Goal: Task Accomplishment & Management: Use online tool/utility

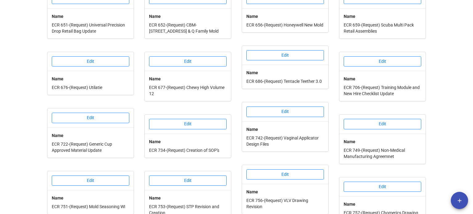
scroll to position [235, 0]
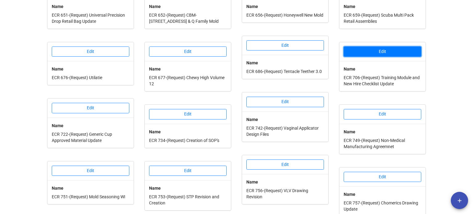
click at [377, 47] on button "Edit" at bounding box center [383, 52] width 78 height 10
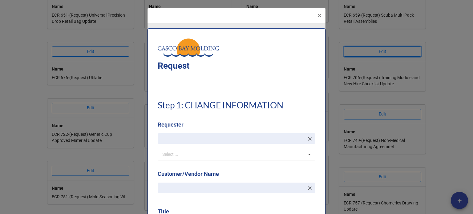
type textarea "x"
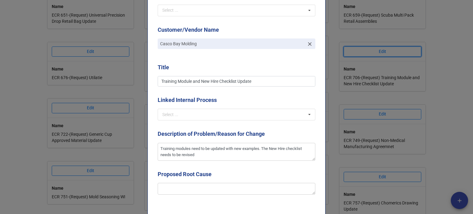
scroll to position [154, 0]
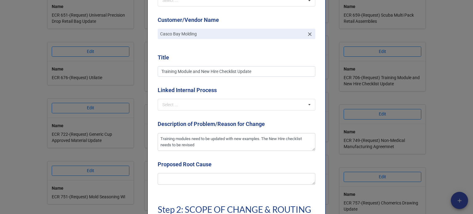
click at [236, 187] on div "Proposed Root Cause" at bounding box center [237, 174] width 158 height 29
click at [235, 179] on textarea at bounding box center [237, 179] width 158 height 12
type textarea "T"
type textarea "x"
type textarea "Tr"
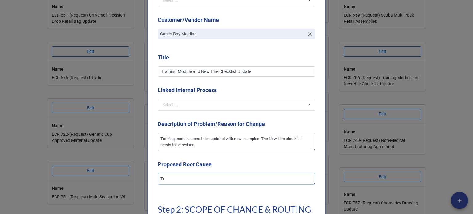
type textarea "x"
type textarea "Tra"
type textarea "x"
type textarea "Trav"
type textarea "x"
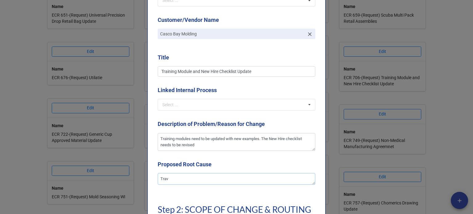
type textarea "Trave"
type textarea "x"
type textarea "Travel"
type textarea "x"
type textarea "Traveler"
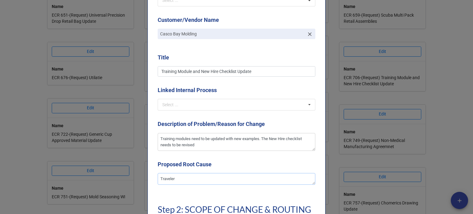
type textarea "x"
type textarea "Travelers"
type textarea "x"
type textarea "Travelers"
type textarea "x"
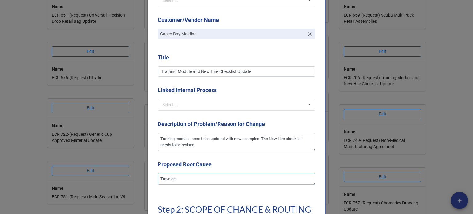
type textarea "Travelers a"
type textarea "x"
type textarea "Travelers"
type textarea "x"
type textarea "Travelers h"
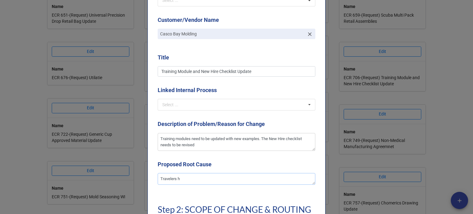
type textarea "x"
type textarea "Travelers hav"
type textarea "x"
type textarea "Travelers have"
type textarea "x"
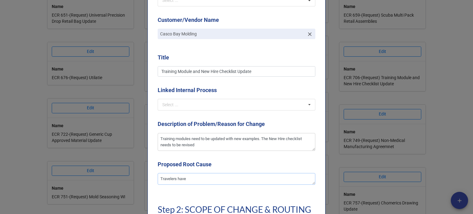
type textarea "Travelers have"
type textarea "x"
type textarea "Travelers have ch"
type textarea "x"
type textarea "Travelers have cha"
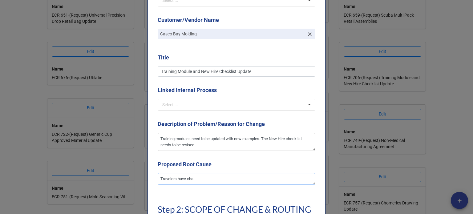
type textarea "x"
type textarea "Travelers have [PERSON_NAME]"
type textarea "x"
type textarea "Travelers have change"
type textarea "x"
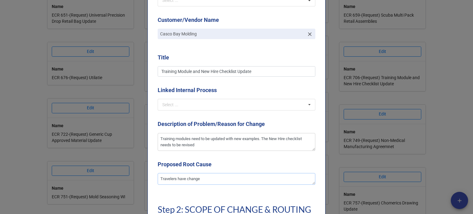
type textarea "Travelers have changed"
type textarea "x"
type textarea "Travelers have changed"
type textarea "x"
type textarea "Travelers have changed o"
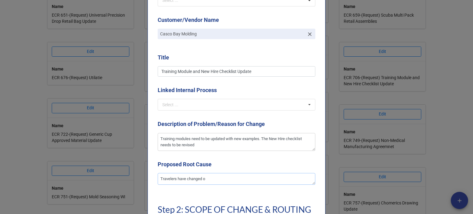
type textarea "x"
type textarea "Travelers have changed ov"
type textarea "x"
type textarea "Travelers have changed ove"
type textarea "x"
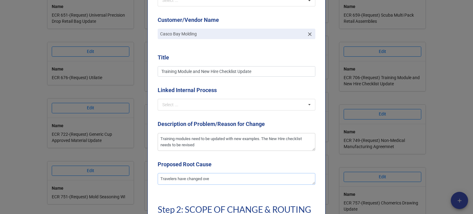
type textarea "Travelers have changed over"
type textarea "x"
type textarea "Travelers have changed overt"
type textarea "x"
type textarea "Travelers have changed overt"
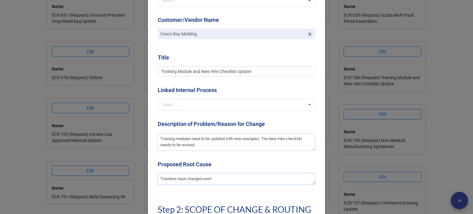
type textarea "x"
type textarea "Travelers have changed over"
type textarea "x"
type textarea "Travelers have changed over t"
type textarea "x"
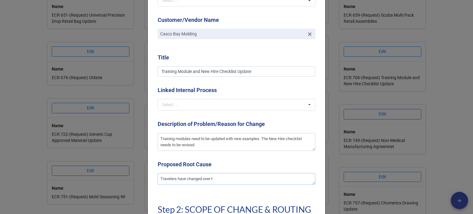
type textarea "Travelers have changed over ti"
type textarea "x"
type textarea "Travelers have changed over [PERSON_NAME]"
type textarea "x"
type textarea "Travelers have changed over time"
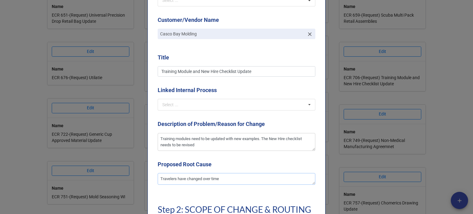
type textarea "x"
type textarea "Travelers have changed over time"
type textarea "x"
type textarea "Travelers have changed over time an"
type textarea "x"
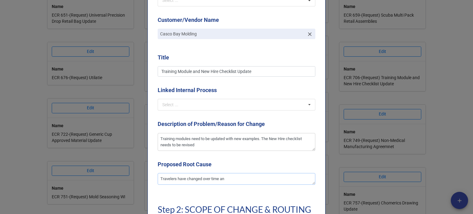
type textarea "Travelers have changed over time and"
type textarea "x"
type textarea "Travelers have changed over time and th"
type textarea "x"
type textarea "Travelers have changed over time and the"
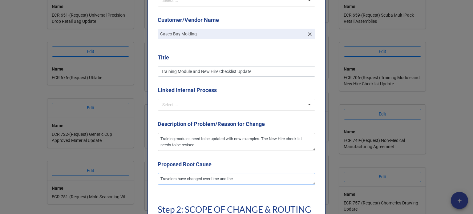
type textarea "x"
type textarea "Travelers have changed over time and the e"
type textarea "x"
type textarea "Travelers have changed over time and the ex"
type textarea "x"
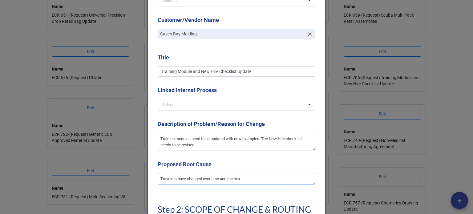
type textarea "Travelers have changed over time and the exam"
type textarea "x"
type textarea "Travelers have changed over time and the examp"
type textarea "x"
type textarea "Travelers have changed over time and the exampl"
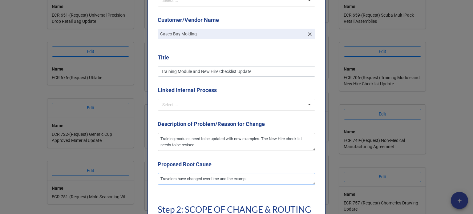
type textarea "x"
type textarea "Travelers have changed over time and the examples"
type textarea "x"
type textarea "Travelers have changed over time and the examples"
type textarea "x"
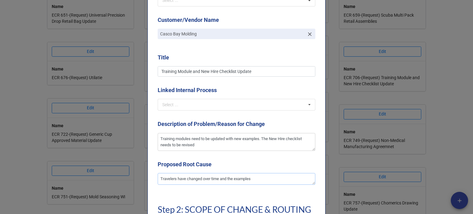
type textarea "Travelers have changed over time and the examples w"
type textarea "x"
type textarea "Travelers have changed over time and the examples wi"
type textarea "x"
type textarea "Travelers have changed over time and the examples wit"
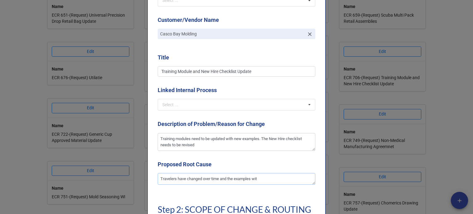
type textarea "x"
type textarea "Travelers have changed over time and the examples with"
type textarea "x"
type textarea "Travelers have changed over time and the examples within"
type textarea "x"
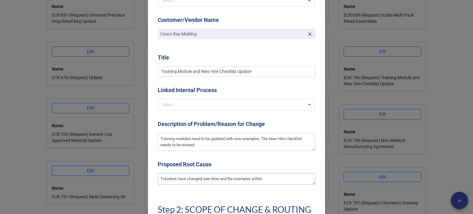
type textarea "Travelers have changed over time and the examples within"
type textarea "x"
type textarea "Travelers have changed over time and the examples within t"
type textarea "x"
type textarea "Travelers have changed over time and the examples within the"
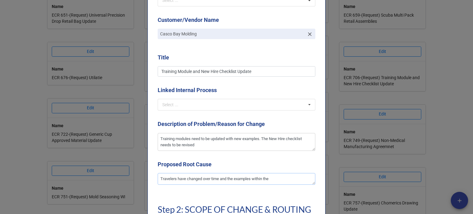
type textarea "x"
type textarea "Travelers have changed over time and the examples within the"
type textarea "x"
type textarea "Travelers have changed over time and the examples within the po"
type textarea "x"
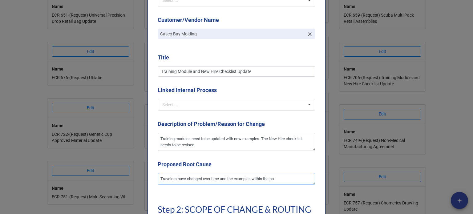
type textarea "Travelers have changed over time and the examples within the pow"
type textarea "x"
type textarea "Travelers have changed over time and the examples within the [PERSON_NAME]"
type textarea "x"
type textarea "Travelers have changed over time and the examples within the power"
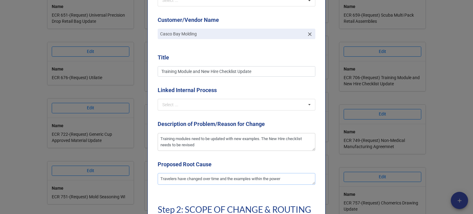
type textarea "x"
type textarea "Travelers have changed over time and the examples within the powerp"
type textarea "x"
type textarea "Travelers have changed over time and the examples within the powerpo"
type textarea "x"
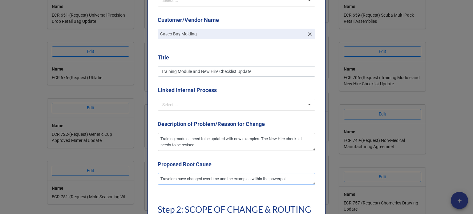
type textarea "Travelers have changed over time and the examples within the powerpoin"
type textarea "x"
type textarea "Travelers have changed over time and the examples within the powerpoint"
type textarea "x"
type textarea "Travelers have changed over time and the examples within the powerpoints"
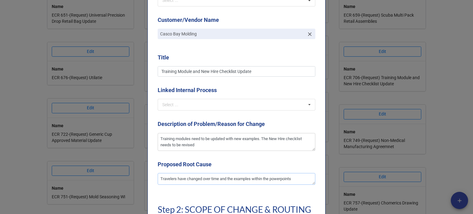
type textarea "x"
type textarea "Travelers have changed over time and the examples within the powerpoints"
type textarea "x"
type textarea "Travelers have changed over time and the examples within the powerpoints n"
type textarea "x"
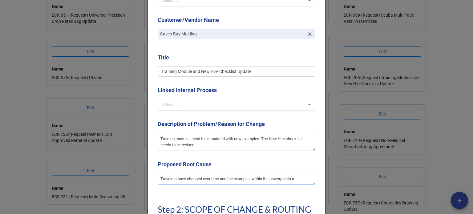
type textarea "Travelers have changed over time and the examples within the powerpoints ne"
type textarea "x"
type textarea "Travelers have changed over time and the examples within the powerpoints nee"
type textarea "x"
type textarea "Travelers have changed over time and the examples within the powerpoints need"
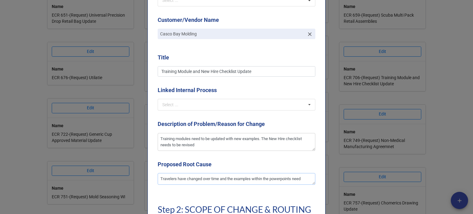
type textarea "x"
type textarea "Travelers have changed over time and the examples within the powerpoints need"
type textarea "x"
type textarea "Travelers have changed over time and the examples within the powerpoints need u"
type textarea "x"
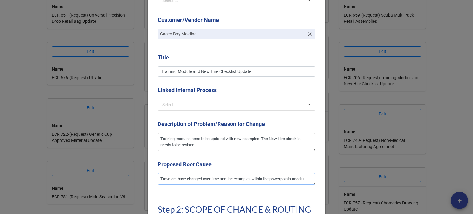
type textarea "Travelers have changed over time and the examples within the powerpoints need up"
type textarea "x"
type textarea "Travelers have changed over time and the examples within the powerpoints need u…"
type textarea "x"
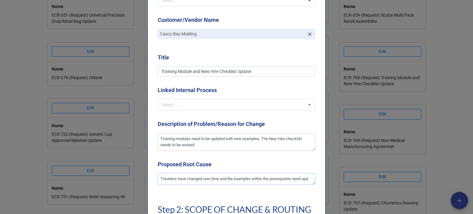
type textarea "Travelers have changed over time and the examples within the powerpoints need u…"
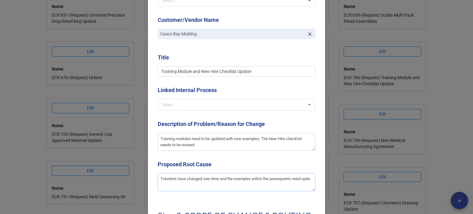
type textarea "x"
type textarea "Travelers have changed over time and the examples within the powerpoints need u…"
type textarea "x"
type textarea "Travelers have changed over time and the examples within the powerpoints need u…"
type textarea "x"
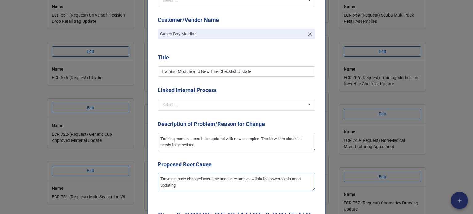
type textarea "Travelers have changed over time and the examples within the powerpoints need u…"
type textarea "x"
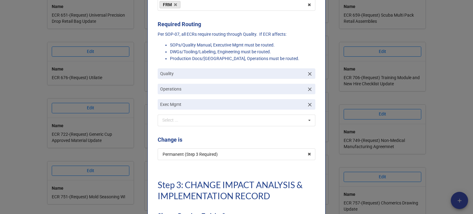
scroll to position [400, 0]
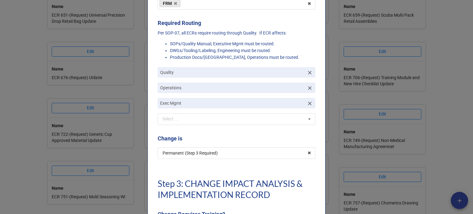
type textarea "Travelers have changed over time and the examples within the PowerPoints need u…"
click at [308, 103] on icon at bounding box center [310, 104] width 4 height 4
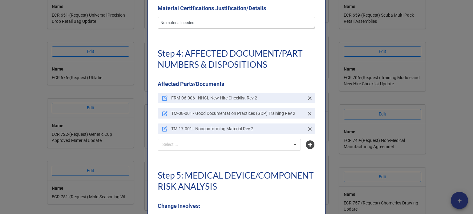
scroll to position [1386, 0]
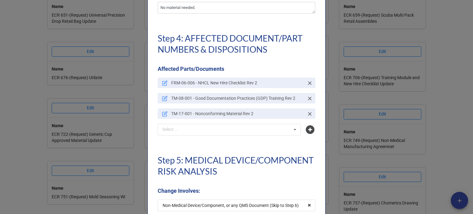
click at [162, 81] on icon at bounding box center [165, 83] width 6 height 6
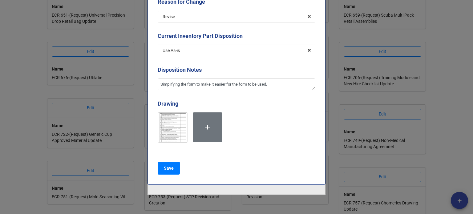
scroll to position [145, 0]
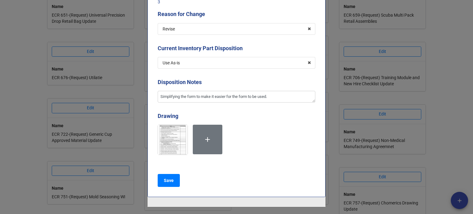
click at [171, 133] on img at bounding box center [173, 140] width 30 height 30
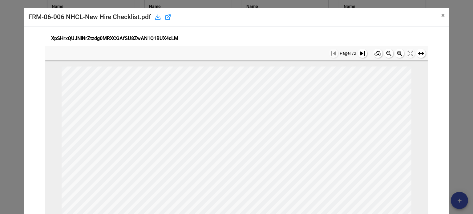
scroll to position [96, 0]
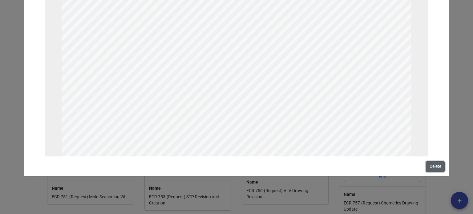
click at [431, 165] on button "Delete" at bounding box center [435, 166] width 19 height 10
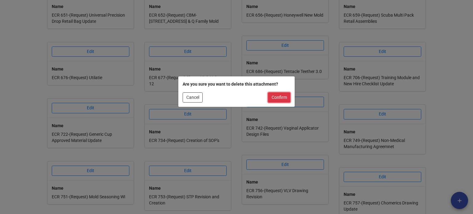
click at [285, 99] on button "Confirm" at bounding box center [279, 97] width 22 height 10
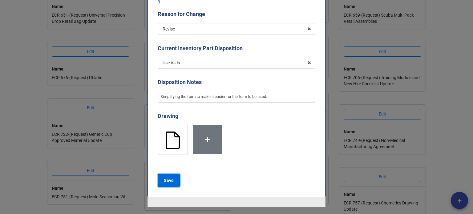
click at [174, 174] on button "Save" at bounding box center [169, 180] width 22 height 13
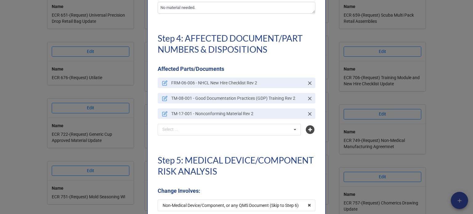
click at [159, 95] on link "TM-08-001 - Good Documentation Practices (GDP) Training Rev 2" at bounding box center [237, 98] width 158 height 10
click at [163, 95] on link at bounding box center [165, 98] width 6 height 7
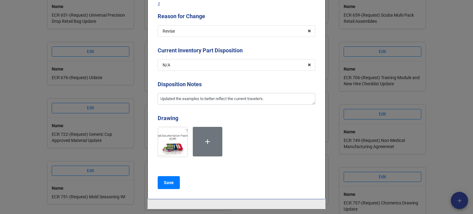
scroll to position [154, 0]
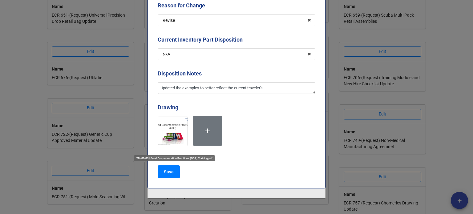
click at [173, 130] on img at bounding box center [173, 131] width 30 height 30
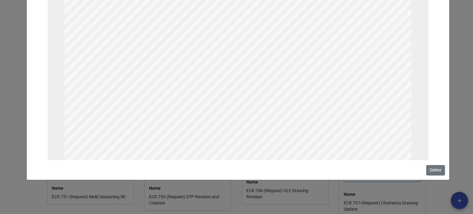
scroll to position [0, 0]
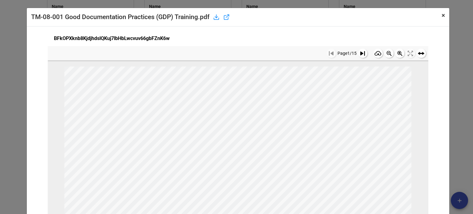
drag, startPoint x: 440, startPoint y: 15, endPoint x: 429, endPoint y: 22, distance: 13.4
click at [442, 15] on span "×" at bounding box center [443, 15] width 3 height 7
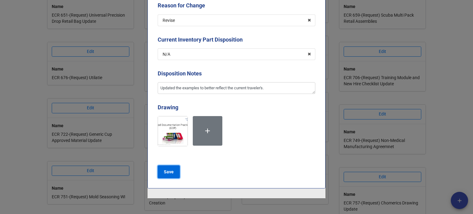
click at [160, 172] on button "Save" at bounding box center [169, 171] width 22 height 13
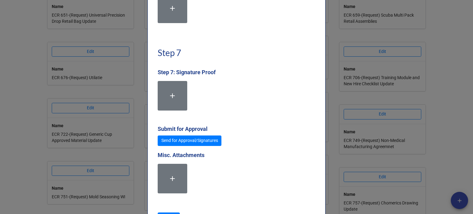
scroll to position [1694, 0]
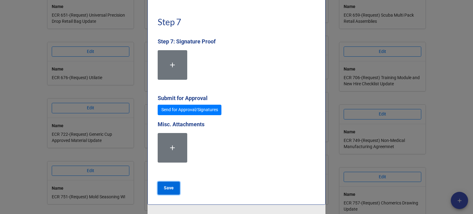
click at [165, 187] on b "Save" at bounding box center [169, 188] width 10 height 6
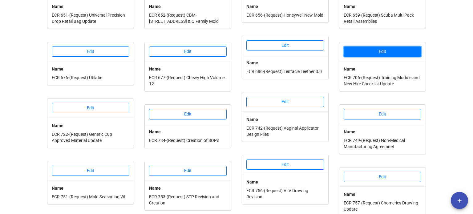
click at [358, 47] on button "Edit" at bounding box center [383, 52] width 78 height 10
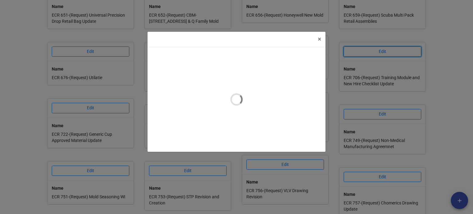
type textarea "x"
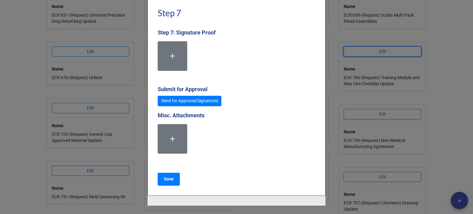
scroll to position [1733, 0]
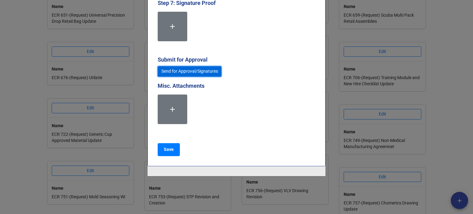
click at [195, 75] on link "Send for Approval/Signatures" at bounding box center [190, 71] width 64 height 10
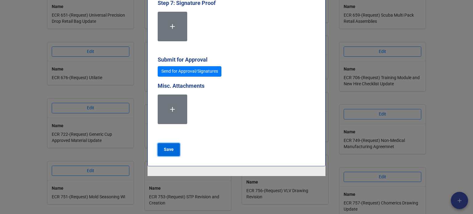
click at [169, 150] on b "Save" at bounding box center [169, 149] width 10 height 6
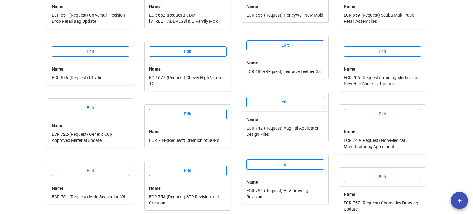
click at [330, 89] on div "Edit Name ECR 582-(Request) Medical Device Approved Materials Update Edit Name …" at bounding box center [285, 35] width 92 height 363
